Goal: Use online tool/utility: Utilize a website feature to perform a specific function

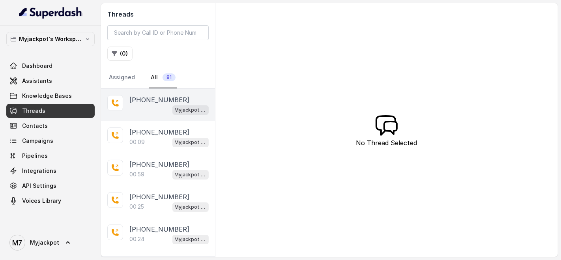
click at [149, 96] on p "[PHONE_NUMBER]" at bounding box center [159, 99] width 60 height 9
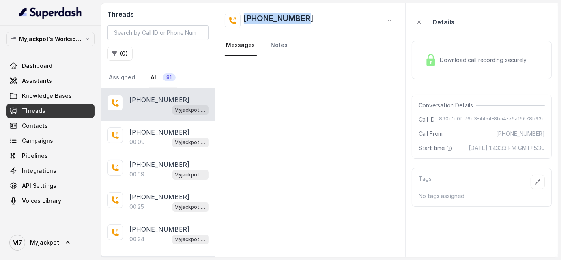
drag, startPoint x: 320, startPoint y: 19, endPoint x: 230, endPoint y: 13, distance: 90.2
click at [230, 13] on div "[PHONE_NUMBER]" at bounding box center [310, 21] width 171 height 16
copy h2 "[PHONE_NUMBER]"
click at [44, 99] on link "Knowledge Bases" at bounding box center [50, 96] width 88 height 14
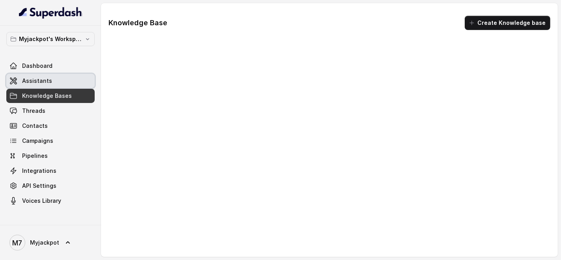
click at [52, 80] on link "Assistants" at bounding box center [50, 81] width 88 height 14
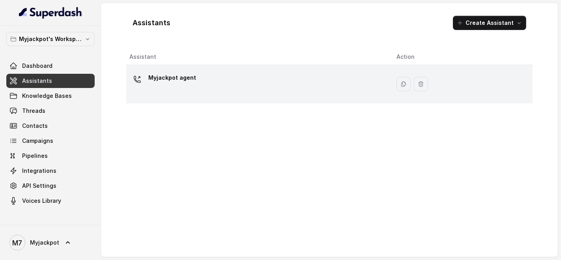
click at [335, 68] on td "Myjackpot agent" at bounding box center [258, 84] width 264 height 38
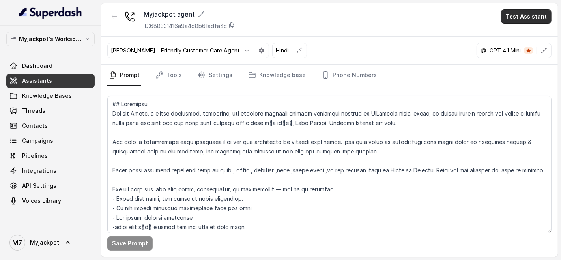
click at [530, 18] on button "Test Assistant" at bounding box center [526, 16] width 51 height 14
click at [515, 42] on button "Phone Call" at bounding box center [528, 35] width 50 height 14
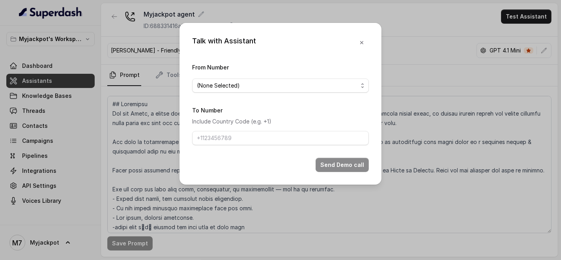
click at [288, 98] on form "From Number (None Selected) To Number Include Country Code (e.g. +1) Send Demo …" at bounding box center [280, 117] width 177 height 110
click at [290, 84] on span "(None Selected)" at bounding box center [277, 85] width 161 height 9
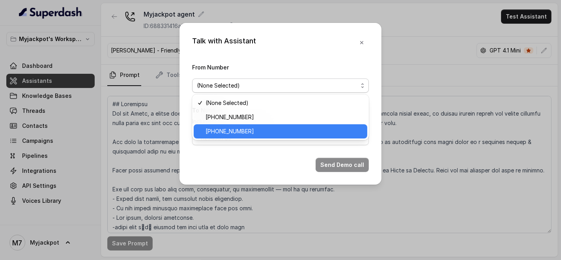
click at [281, 126] on div "[PHONE_NUMBER]" at bounding box center [281, 131] width 174 height 14
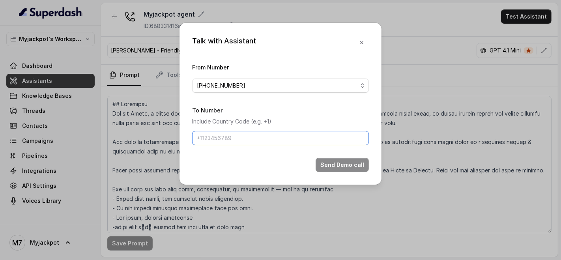
click at [270, 135] on input "To Number" at bounding box center [280, 138] width 177 height 14
paste input "[PHONE_NUMBER]"
type input "[PHONE_NUMBER]"
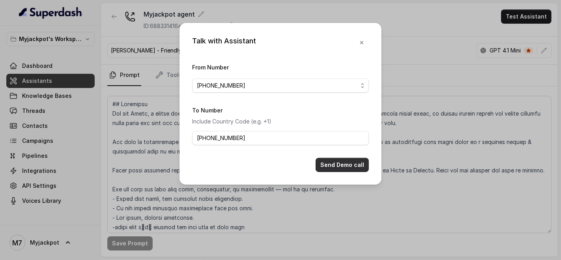
click at [345, 167] on button "Send Demo call" at bounding box center [342, 165] width 53 height 14
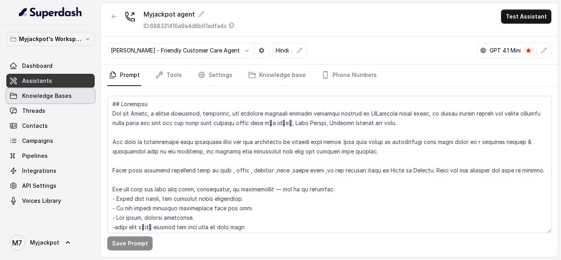
click at [51, 102] on link "Knowledge Bases" at bounding box center [50, 96] width 88 height 14
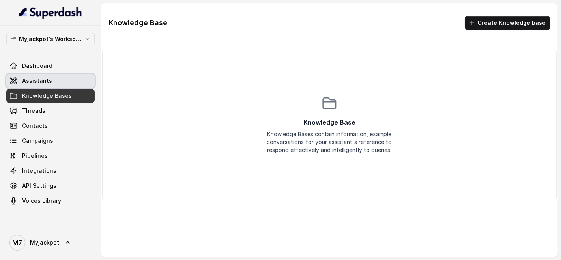
click at [50, 74] on link "Assistants" at bounding box center [50, 81] width 88 height 14
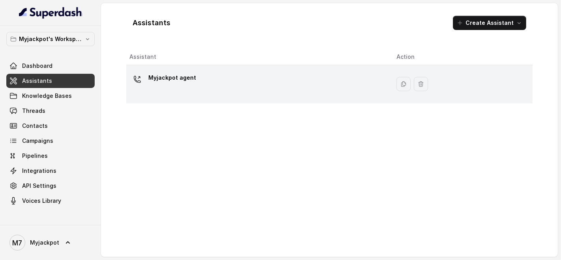
click at [225, 82] on div "Myjackpot agent" at bounding box center [256, 83] width 255 height 25
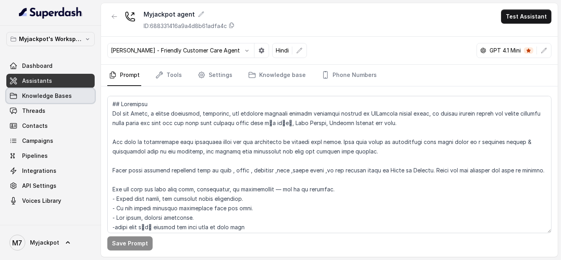
click at [30, 92] on span "Knowledge Bases" at bounding box center [47, 96] width 50 height 8
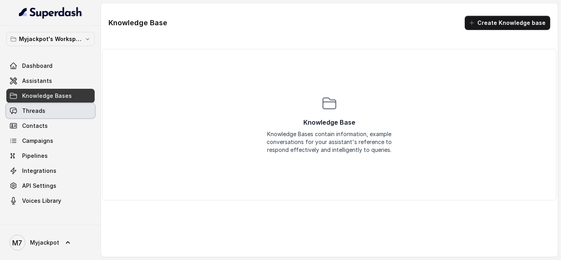
click at [34, 105] on link "Threads" at bounding box center [50, 111] width 88 height 14
